Goal: Task Accomplishment & Management: Manage account settings

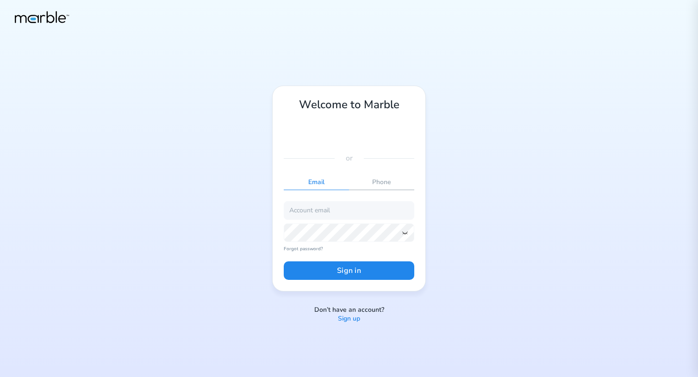
click at [388, 184] on p "Phone" at bounding box center [381, 182] width 65 height 15
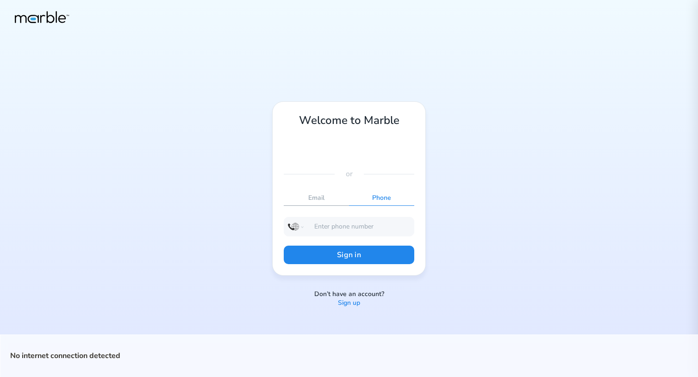
click at [305, 198] on p "Email" at bounding box center [316, 198] width 65 height 15
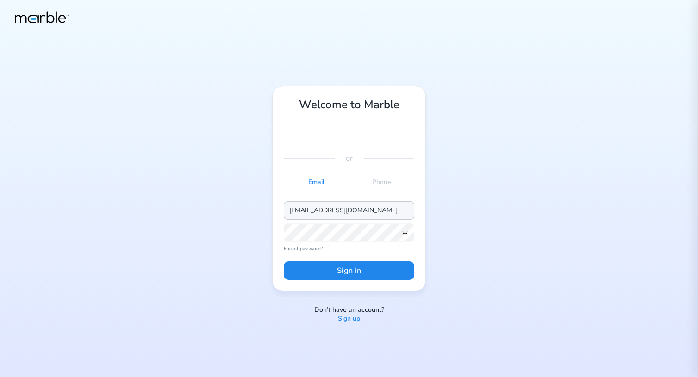
type input "[EMAIL_ADDRESS][DOMAIN_NAME]"
click at [334, 273] on button "Sign in" at bounding box center [349, 271] width 131 height 19
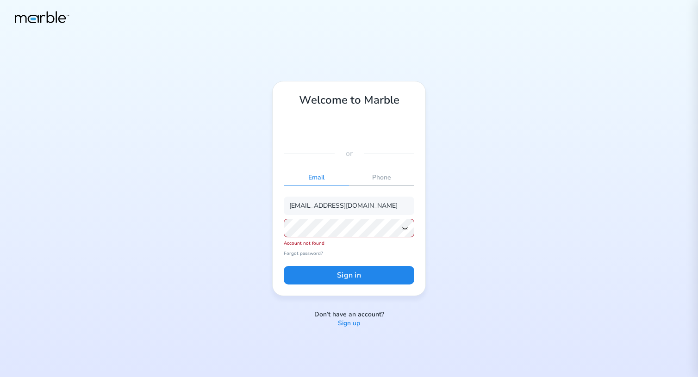
click at [381, 180] on p "Phone" at bounding box center [381, 177] width 65 height 15
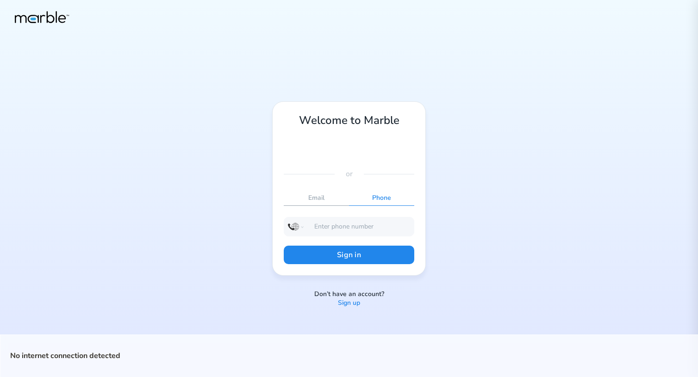
click at [312, 200] on p "Email" at bounding box center [316, 198] width 65 height 15
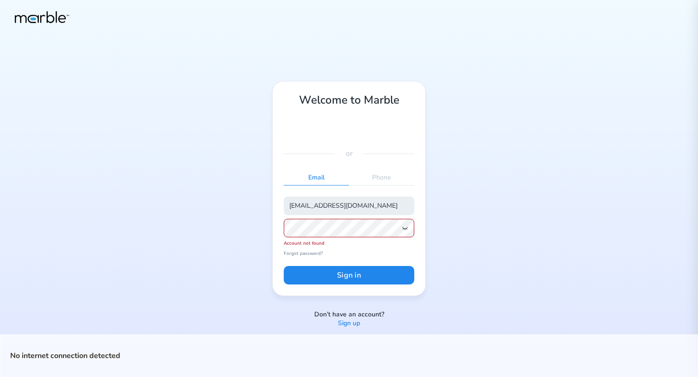
click at [338, 209] on input "[EMAIL_ADDRESS][DOMAIN_NAME]" at bounding box center [349, 206] width 131 height 19
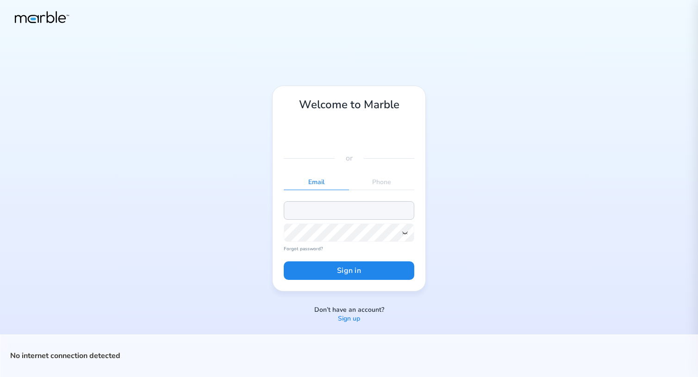
click at [317, 214] on input "email" at bounding box center [349, 210] width 131 height 19
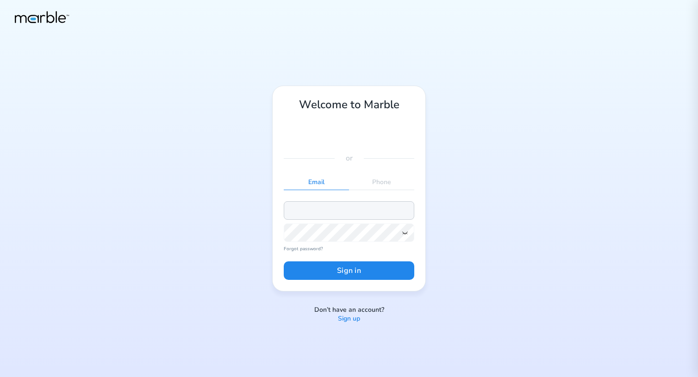
paste input "id_rsa"
type input "id_rsa"
type input "[EMAIL_ADDRESS][DOMAIN_NAME]"
click at [334, 210] on input "[EMAIL_ADDRESS][DOMAIN_NAME]" at bounding box center [349, 210] width 131 height 19
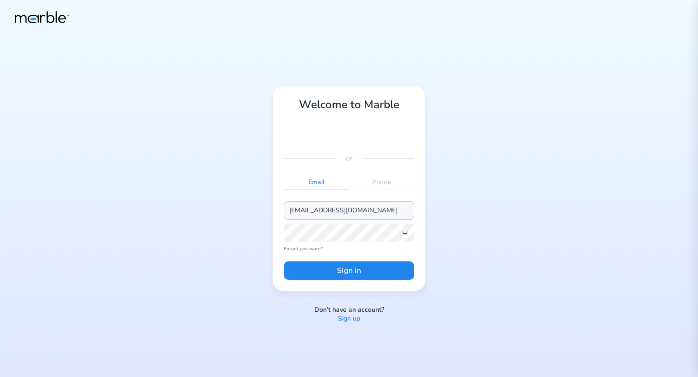
click at [334, 210] on input "[EMAIL_ADDRESS][DOMAIN_NAME]" at bounding box center [349, 210] width 131 height 19
click at [329, 208] on input "[EMAIL_ADDRESS][DOMAIN_NAME]" at bounding box center [349, 210] width 131 height 19
click at [333, 207] on input "[EMAIL_ADDRESS][DOMAIN_NAME]" at bounding box center [349, 210] width 131 height 19
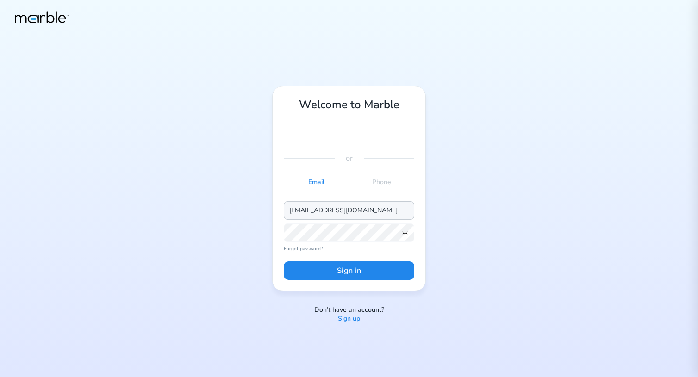
click at [333, 207] on input "[EMAIL_ADDRESS][DOMAIN_NAME]" at bounding box center [349, 210] width 131 height 19
